Goal: Share content: Share content

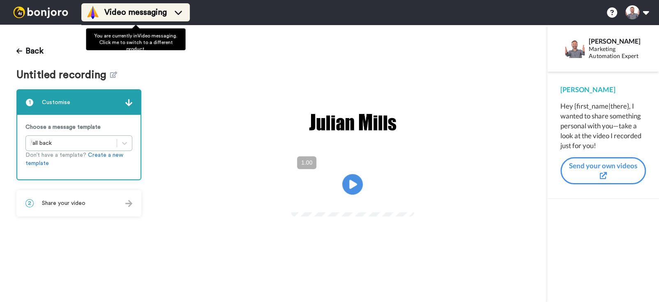
click at [116, 8] on span "Video messaging" at bounding box center [135, 13] width 62 height 12
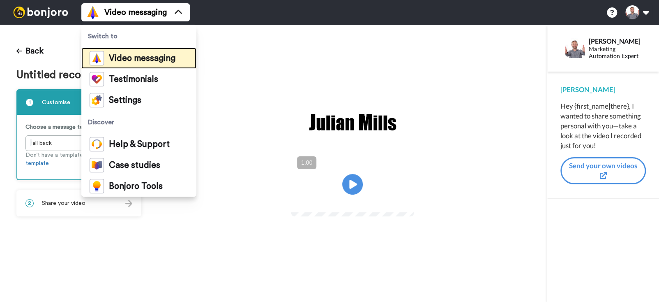
click at [135, 63] on div "Video messaging" at bounding box center [133, 58] width 86 height 14
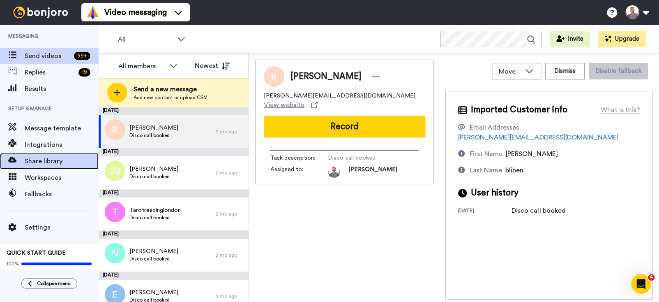
click at [48, 159] on span "Share library" at bounding box center [62, 161] width 74 height 10
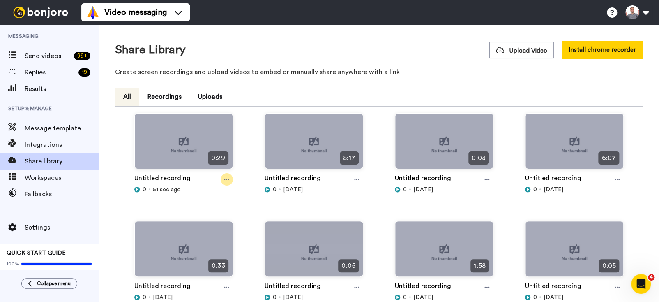
click at [221, 180] on div at bounding box center [227, 179] width 12 height 12
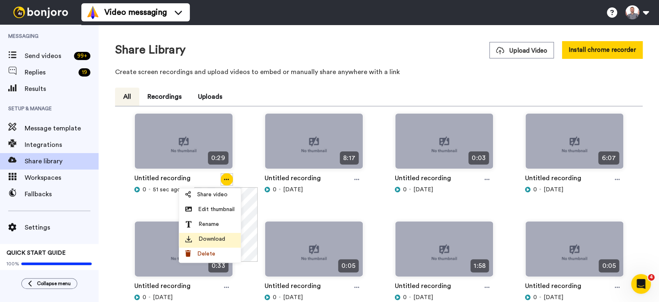
click at [214, 240] on span "Download" at bounding box center [211, 239] width 27 height 8
